Goal: Task Accomplishment & Management: Manage account settings

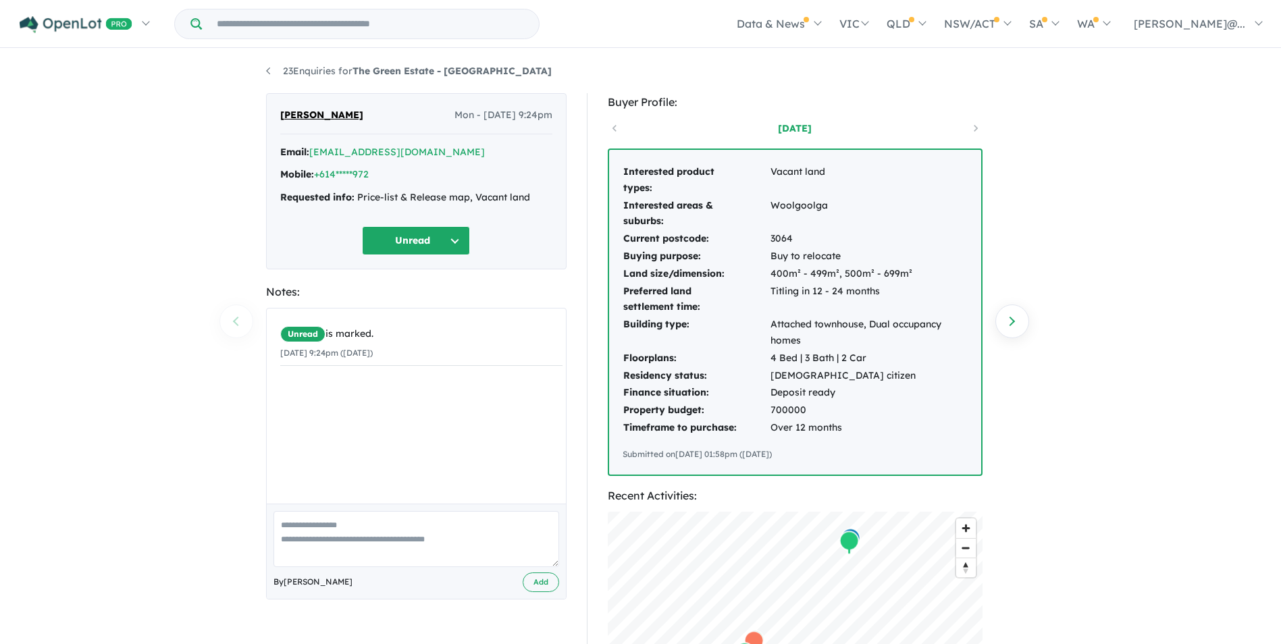
click at [440, 233] on button "Unread" at bounding box center [416, 240] width 108 height 29
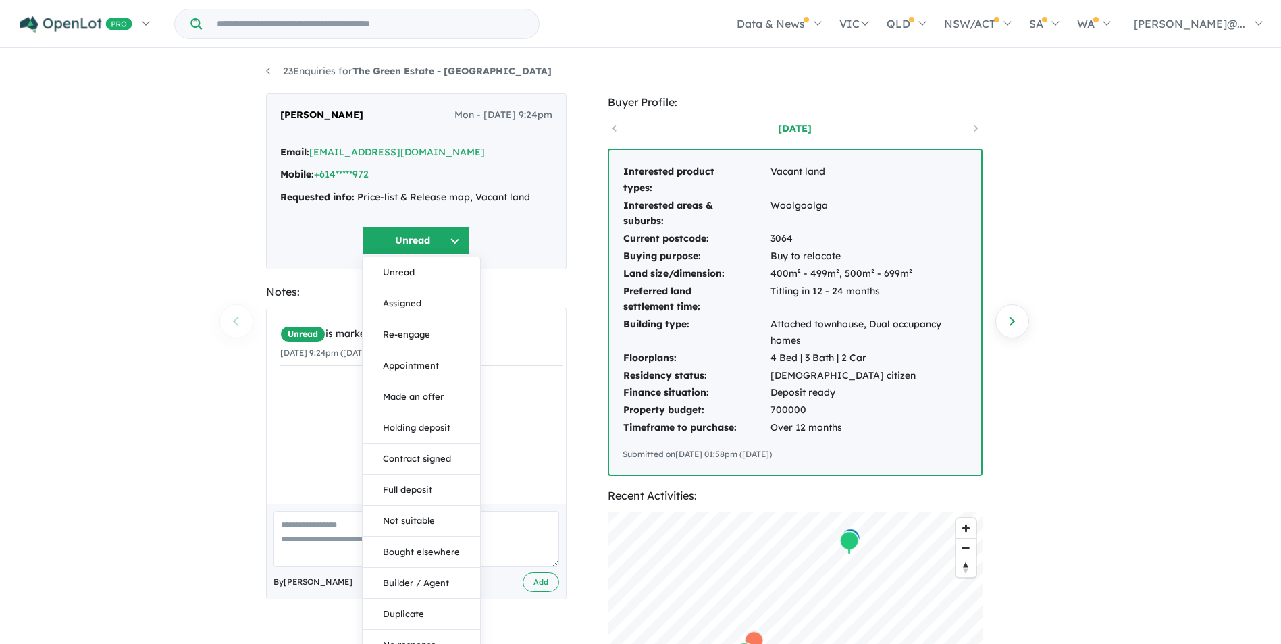
click at [440, 233] on button "Unread" at bounding box center [416, 240] width 108 height 29
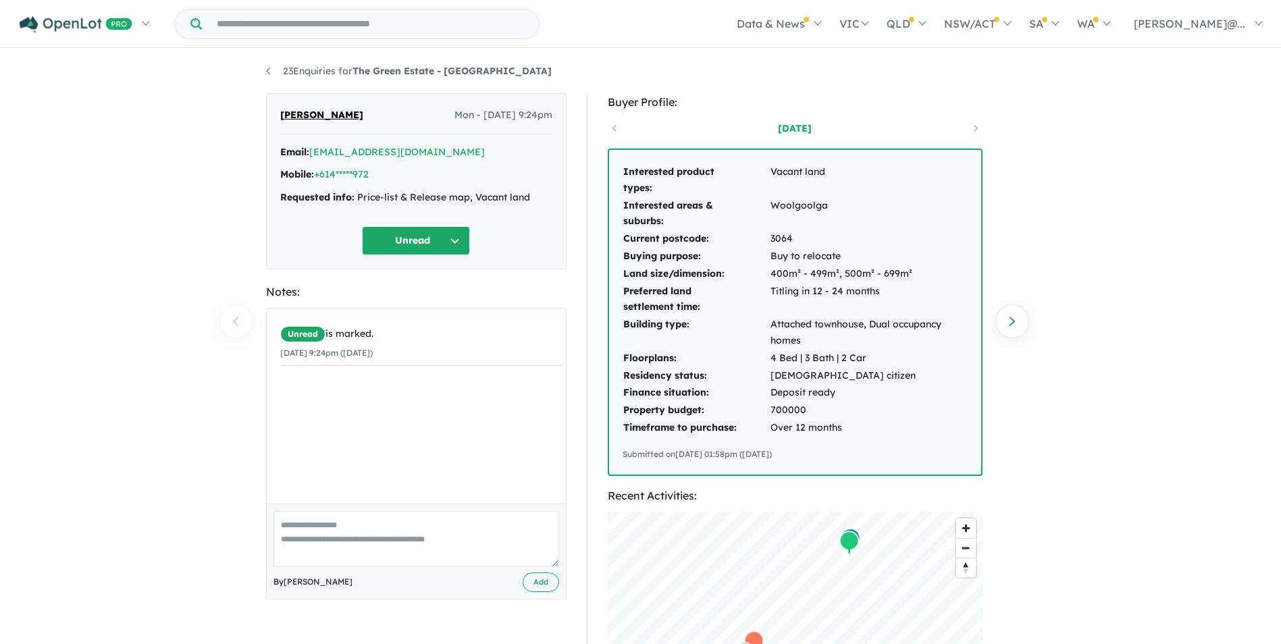
click at [388, 186] on div "Email: *****@ymail.com Mobile: +614*****972 Requested info: Price-list & Releas…" at bounding box center [416, 179] width 272 height 68
click at [357, 174] on link "+614*****972" at bounding box center [341, 174] width 55 height 12
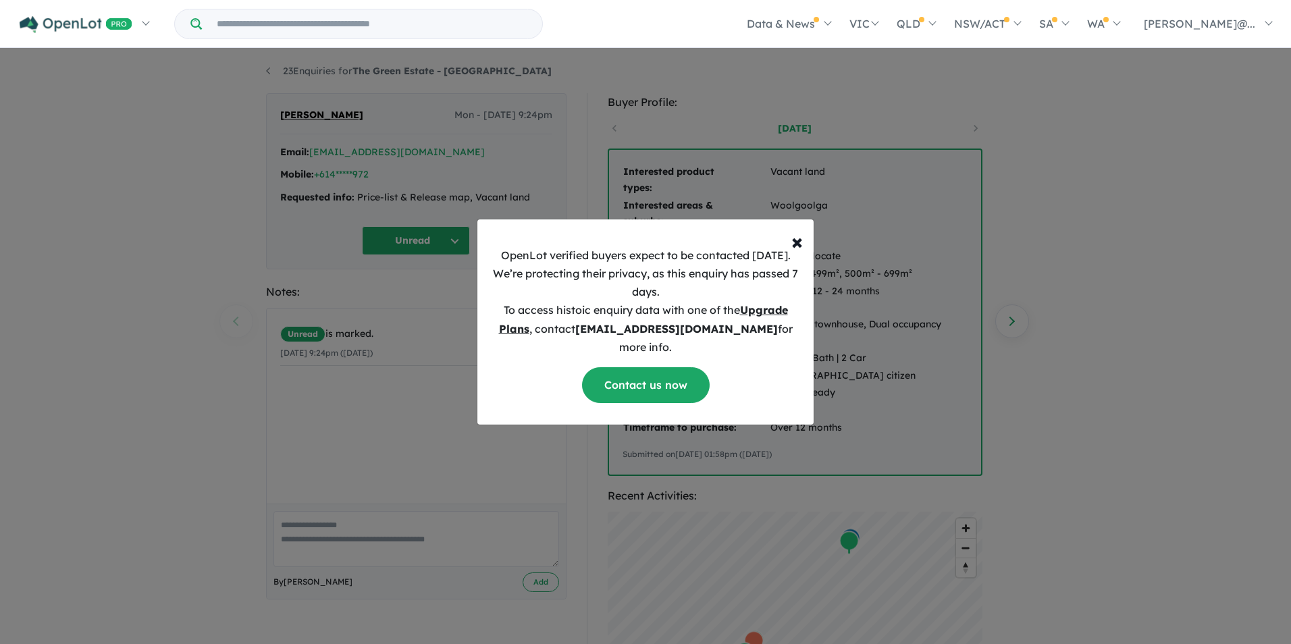
click at [477, 470] on div "× Close OpenLot verified buyers expect to be contacted within 1 week. We’re pro…" at bounding box center [645, 322] width 1291 height 644
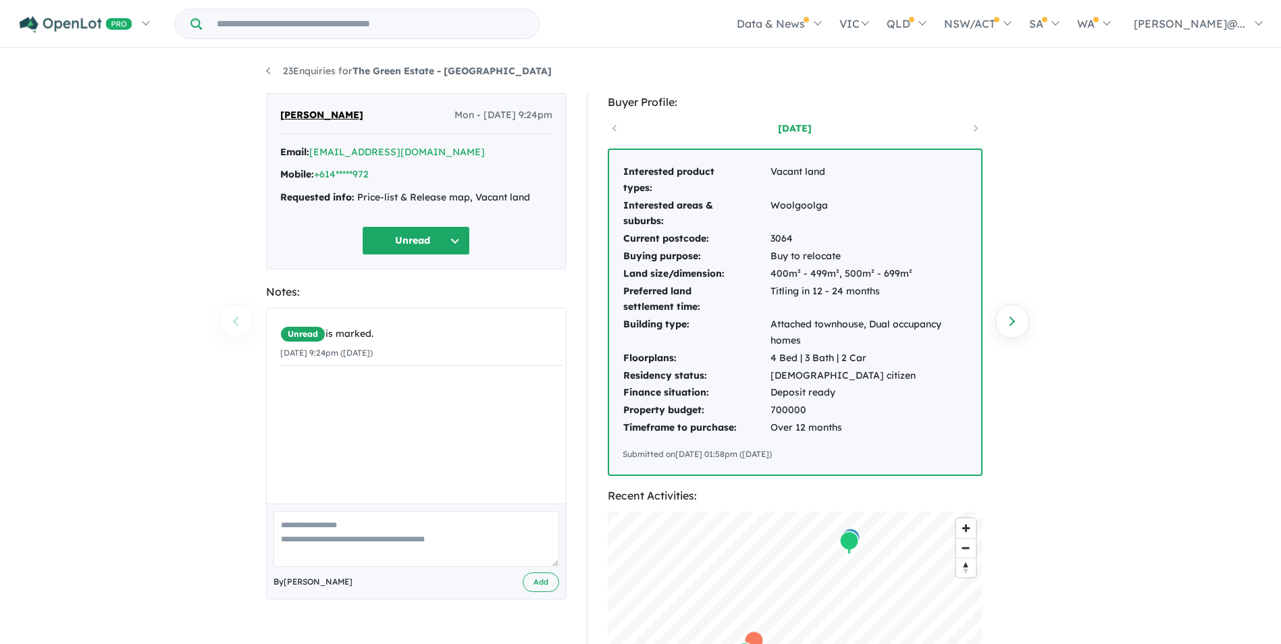
click at [425, 246] on button "Unread" at bounding box center [416, 240] width 108 height 29
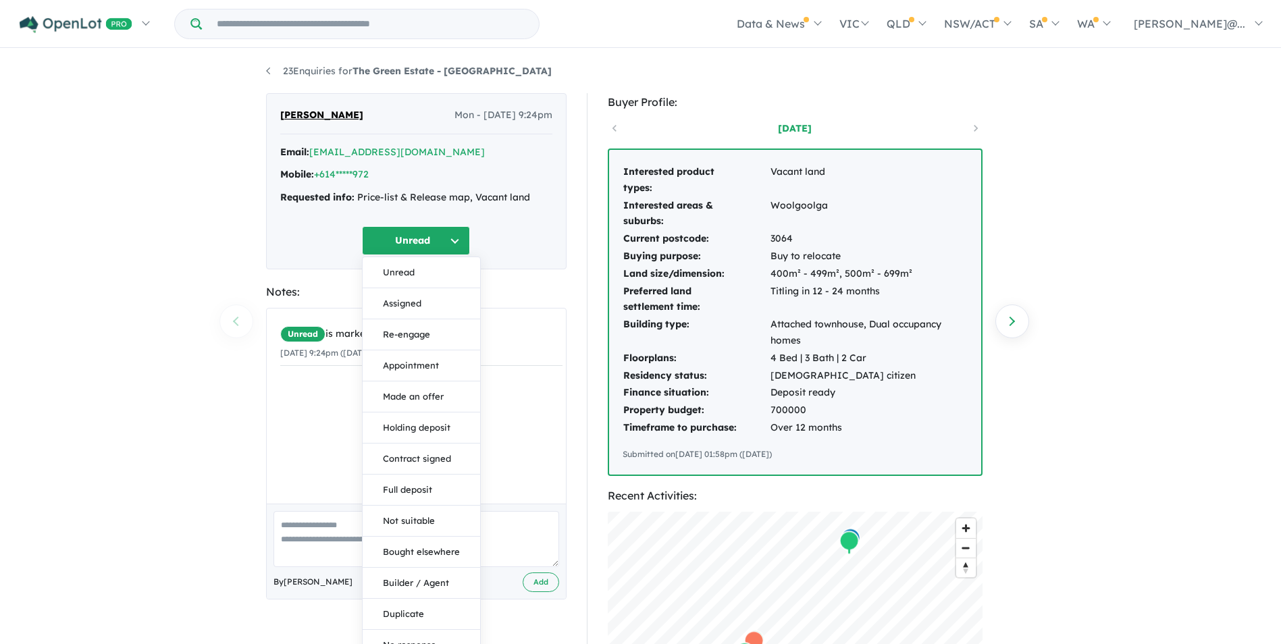
click at [424, 242] on button "Unread" at bounding box center [416, 240] width 108 height 29
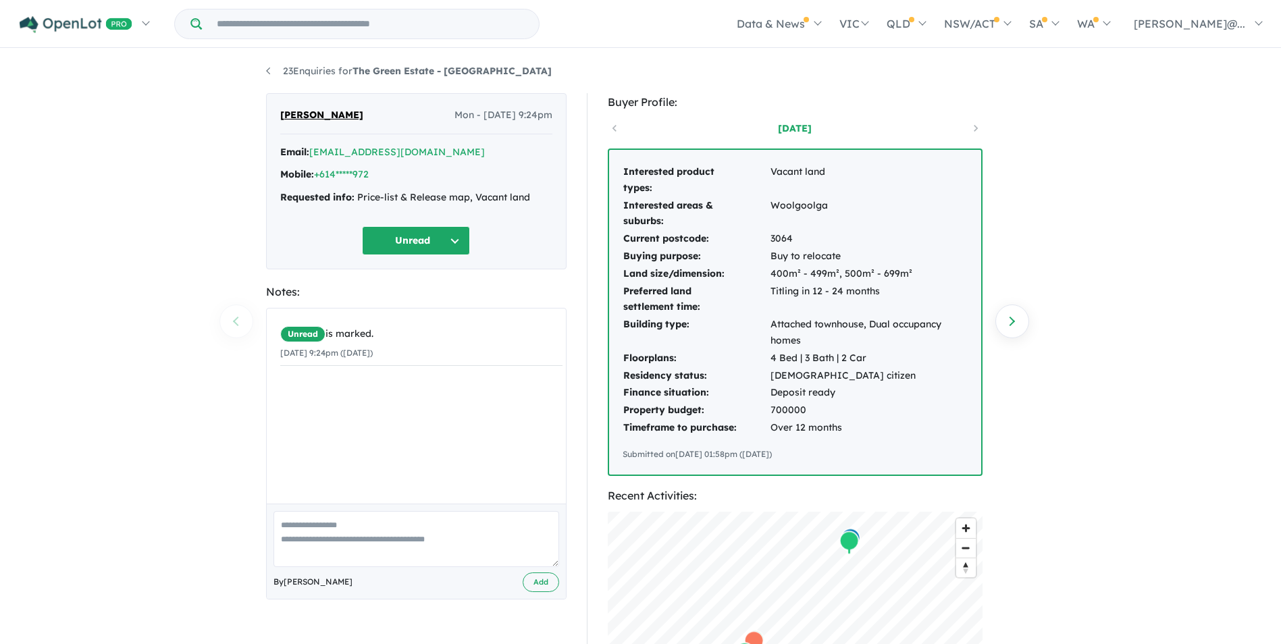
click at [531, 225] on div "Navneet Sran Mon - 11/08/2025, 9:24pm Email: *****@ymail.com Mobile: +614*****9…" at bounding box center [416, 181] width 300 height 176
click at [349, 152] on link "[EMAIL_ADDRESS][DOMAIN_NAME]" at bounding box center [397, 152] width 176 height 12
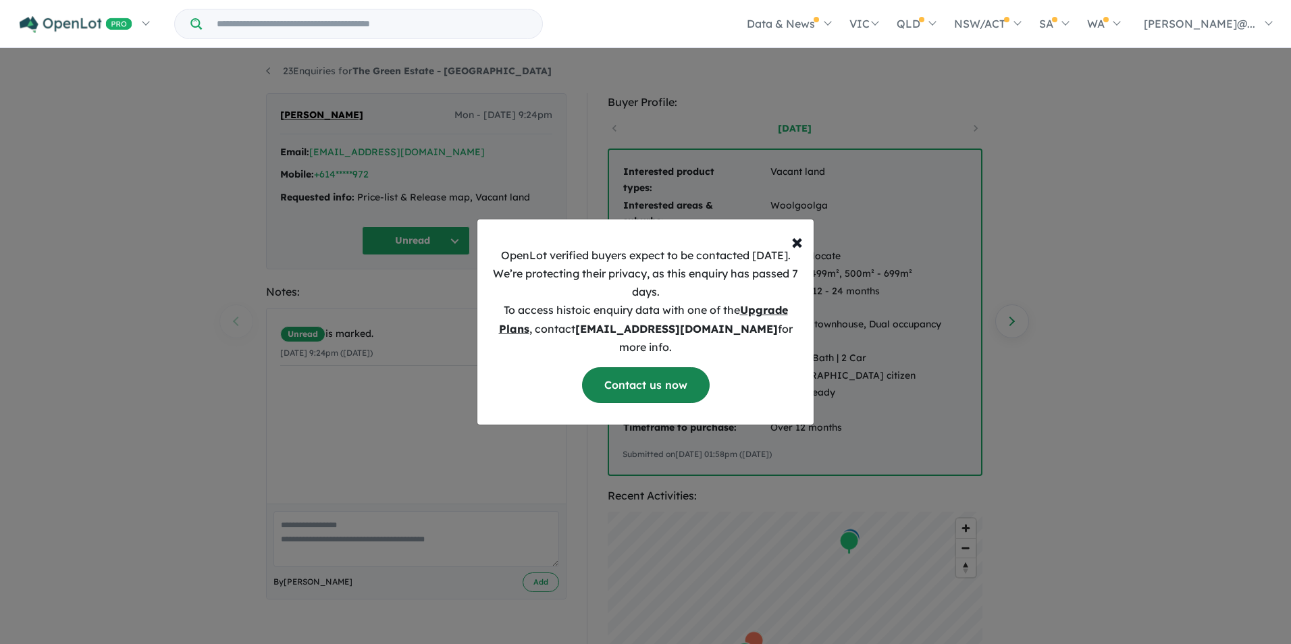
click at [632, 374] on link "Contact us now" at bounding box center [646, 385] width 128 height 36
click at [803, 244] on button "× Close" at bounding box center [797, 235] width 33 height 32
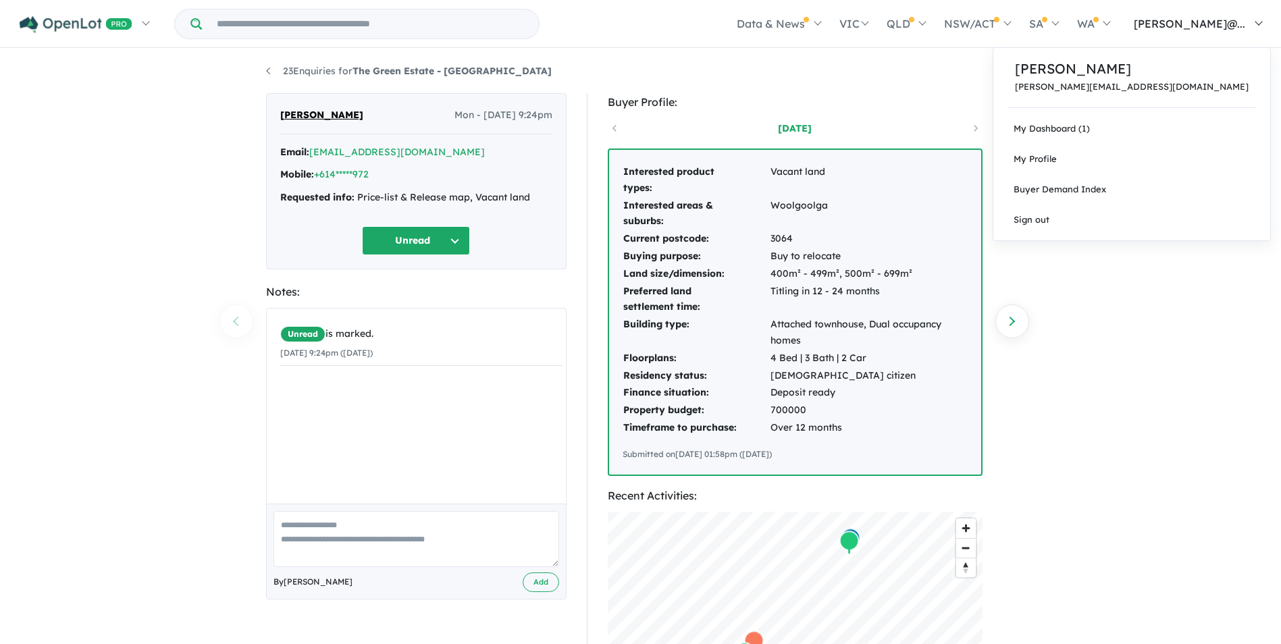
click at [1249, 22] on link "[PERSON_NAME]@..." at bounding box center [1195, 23] width 152 height 47
click at [1231, 24] on span "[PERSON_NAME]@..." at bounding box center [1189, 24] width 111 height 14
click at [1145, 132] on link "My Dashboard (1)" at bounding box center [1131, 128] width 277 height 30
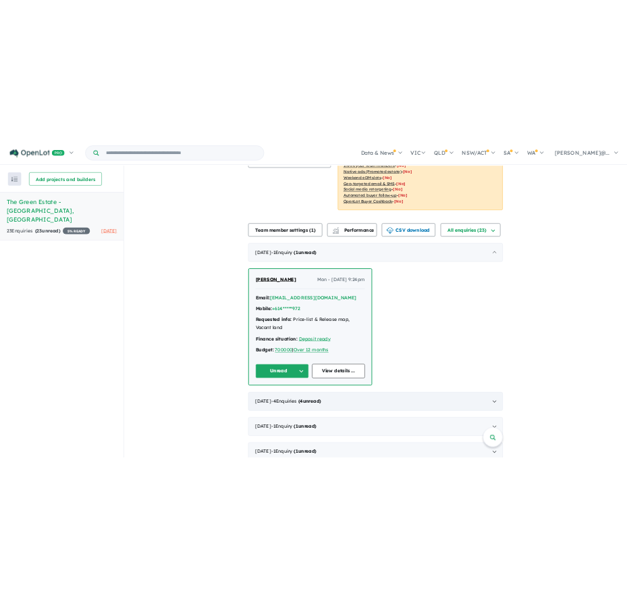
scroll to position [203, 0]
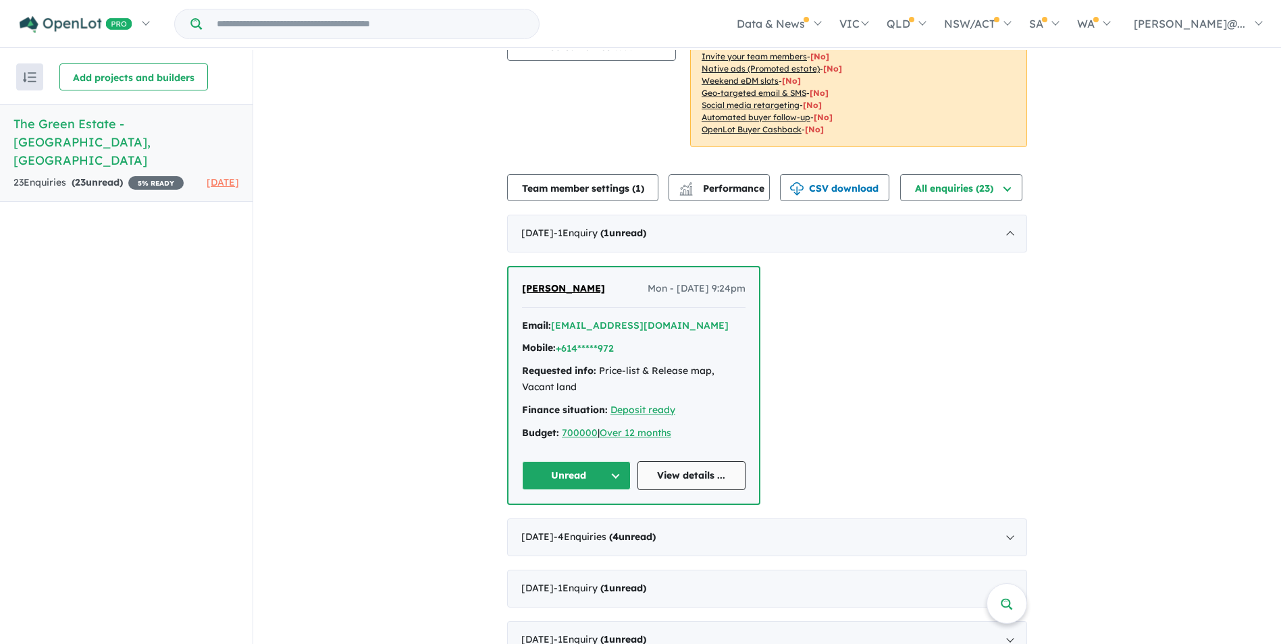
click at [672, 468] on link "View details ..." at bounding box center [691, 475] width 109 height 29
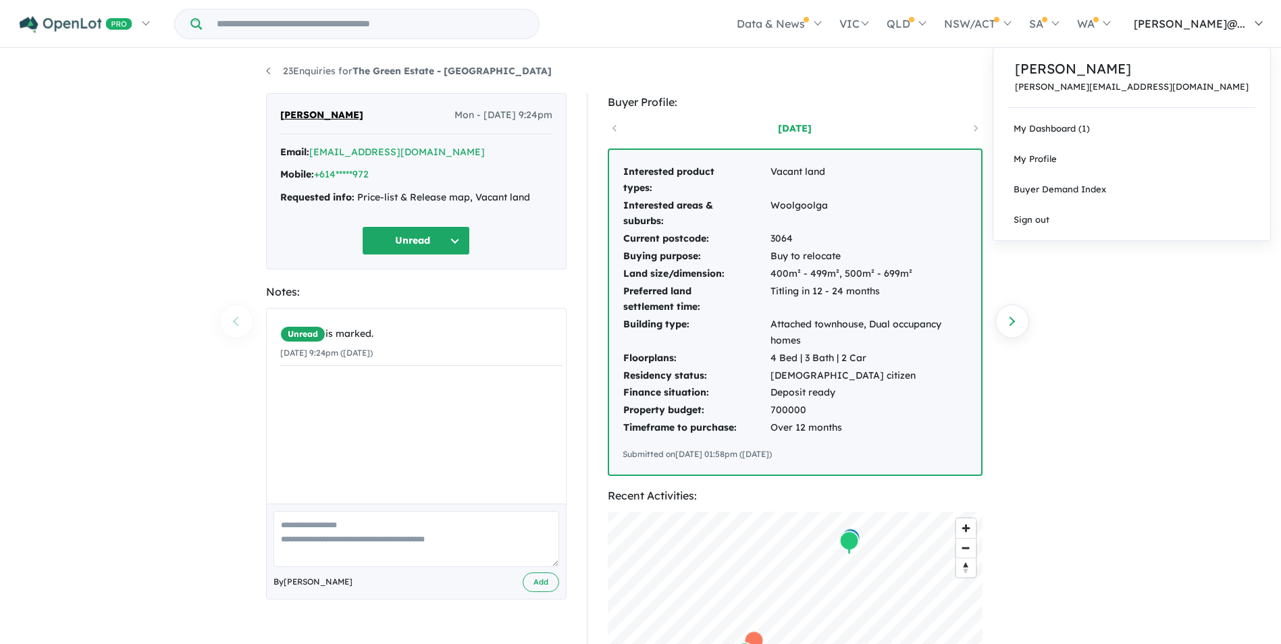
click at [1249, 22] on link "[PERSON_NAME]@..." at bounding box center [1195, 23] width 152 height 47
click at [1157, 127] on link "My Dashboard (1)" at bounding box center [1131, 128] width 277 height 30
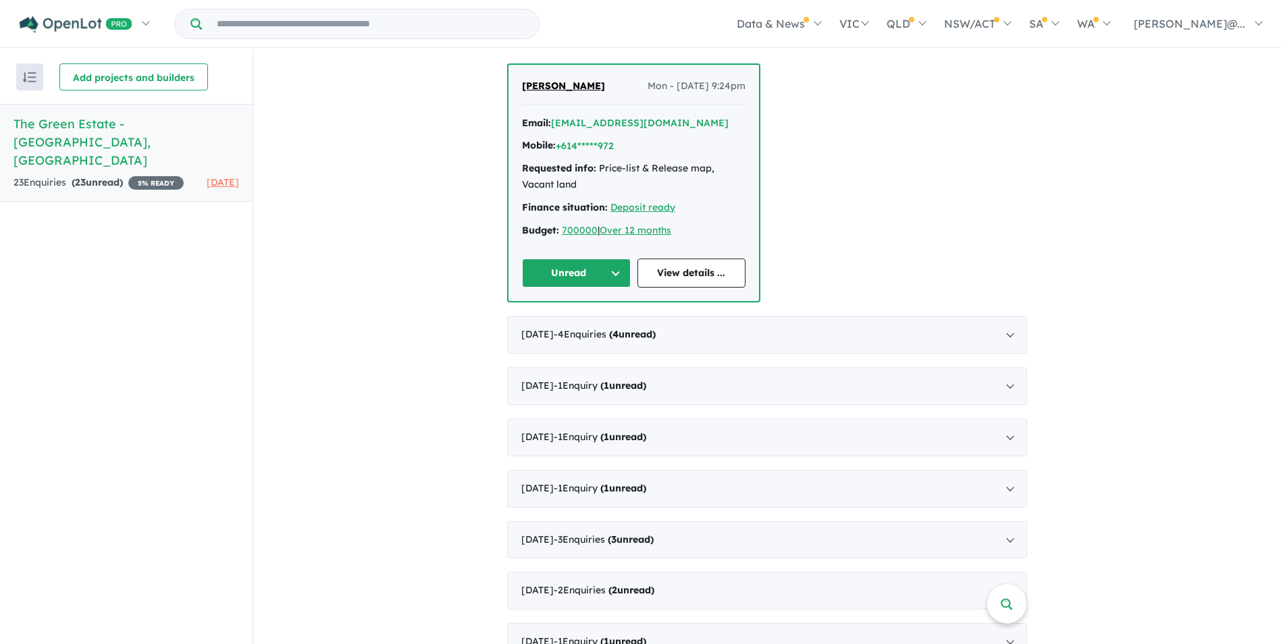
scroll to position [270, 0]
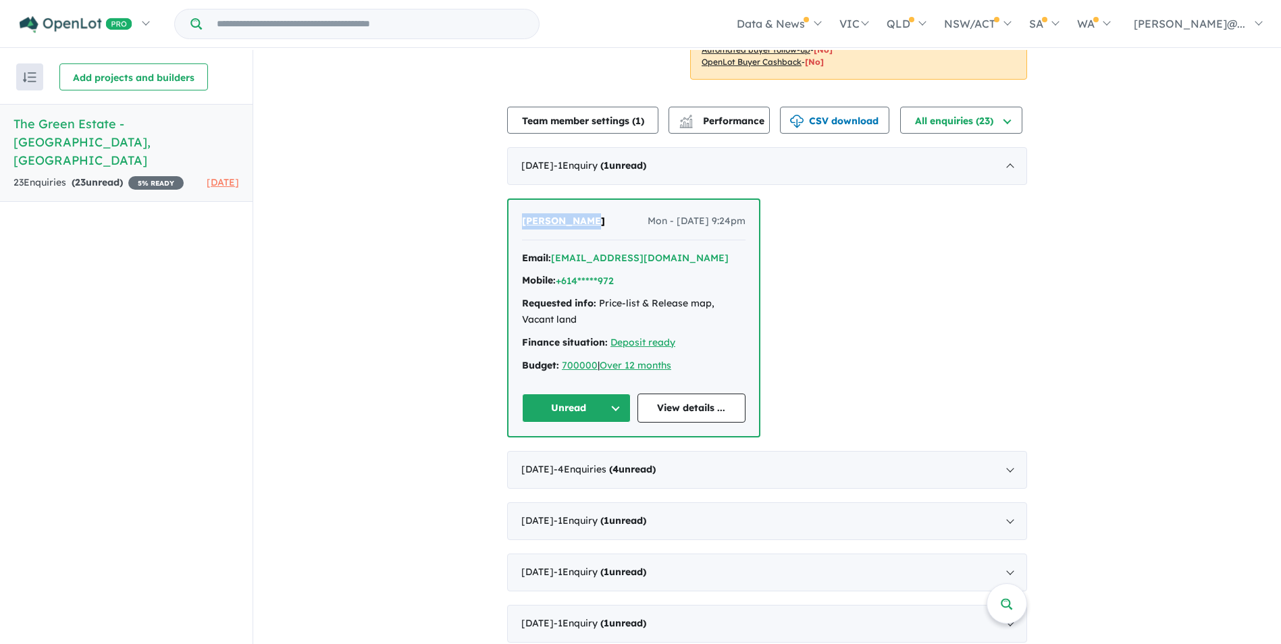
drag, startPoint x: 585, startPoint y: 220, endPoint x: 509, endPoint y: 218, distance: 76.3
click at [509, 218] on div "Navneet Sran Mon - 11/08/2025, 9:24pm Email: *****@ymail.com Mobile: +614*****9…" at bounding box center [633, 318] width 251 height 237
drag, startPoint x: 509, startPoint y: 218, endPoint x: 538, endPoint y: 216, distance: 29.1
copy span "[PERSON_NAME]"
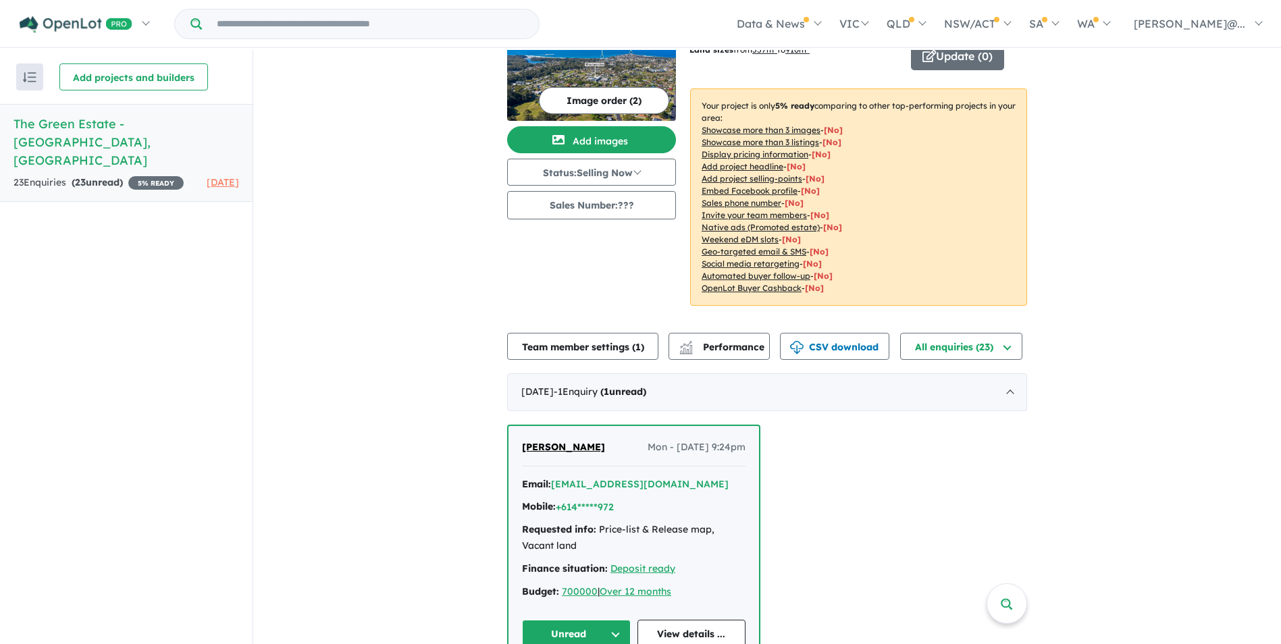
scroll to position [68, 0]
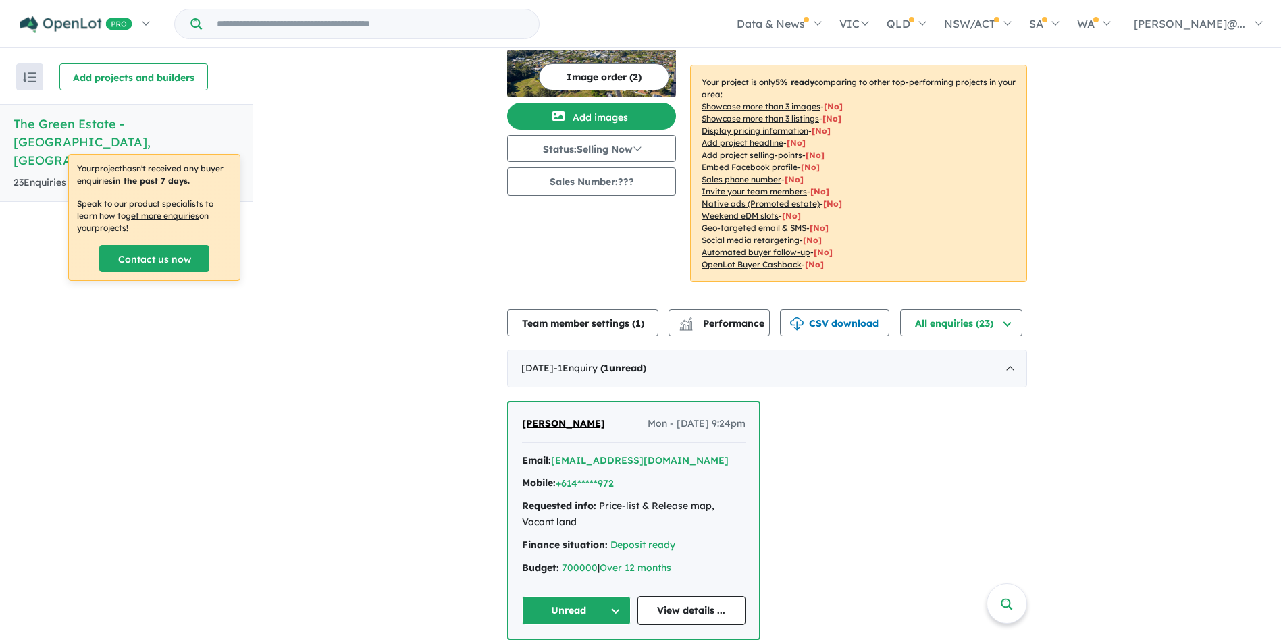
click at [207, 176] on span "[DATE]" at bounding box center [223, 182] width 32 height 12
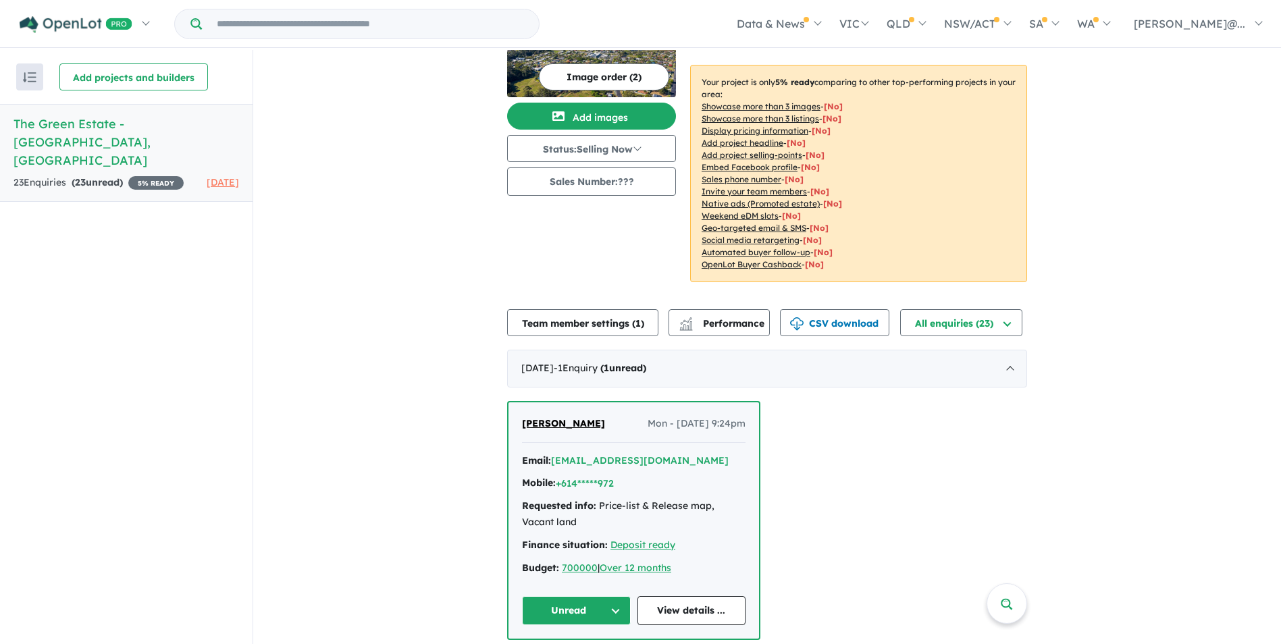
click at [387, 311] on div "View all projects in your account The Green Estate - [GEOGRAPHIC_DATA] 5 % READ…" at bounding box center [767, 650] width 1028 height 1337
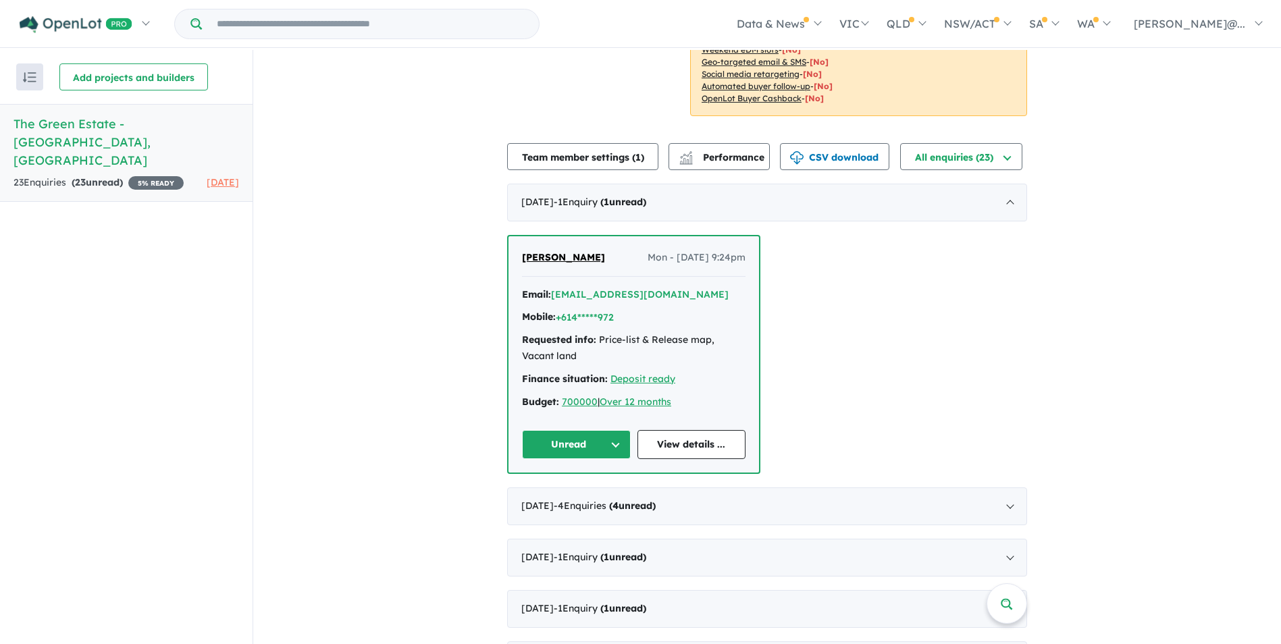
scroll to position [270, 0]
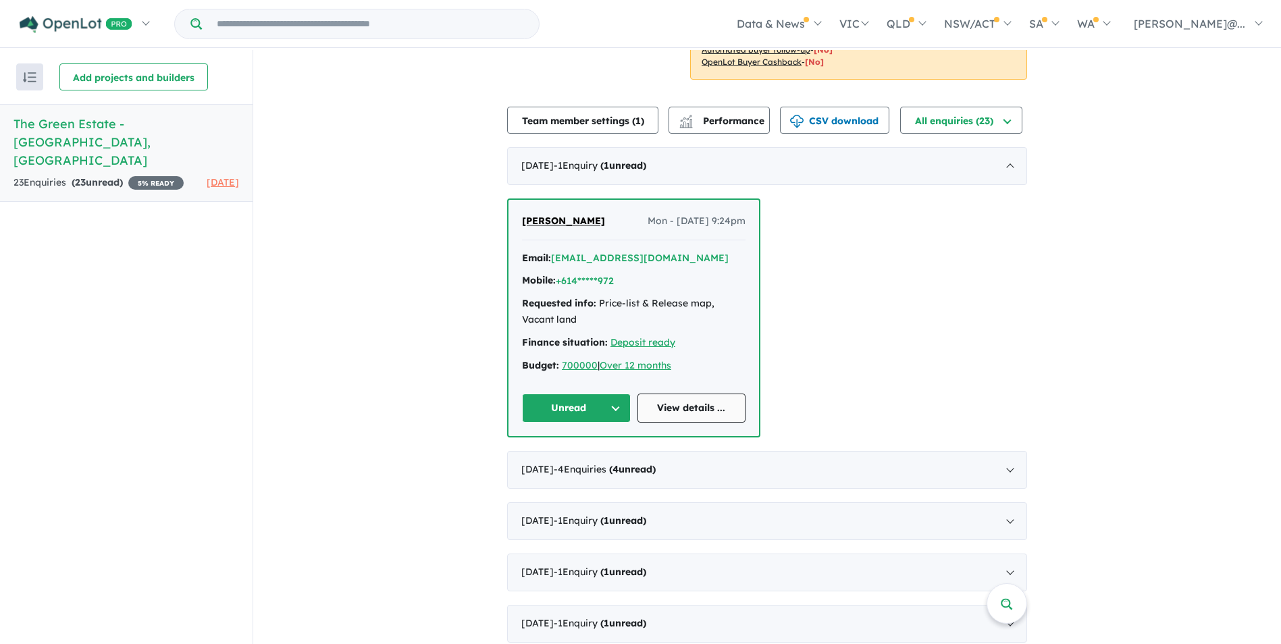
click at [637, 407] on link "View details ..." at bounding box center [691, 408] width 109 height 29
